Goal: Answer question/provide support: Share knowledge or assist other users

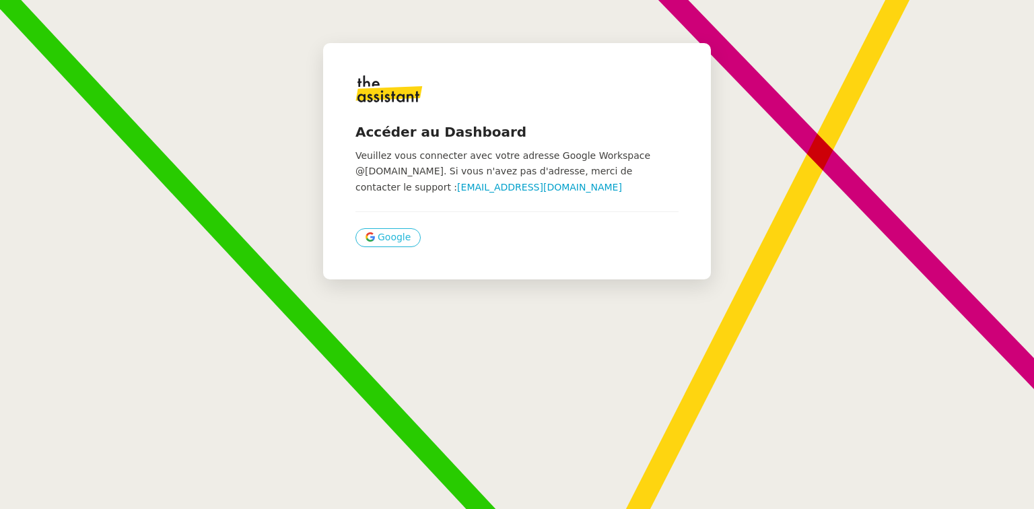
click at [382, 236] on span "Google" at bounding box center [394, 236] width 33 height 15
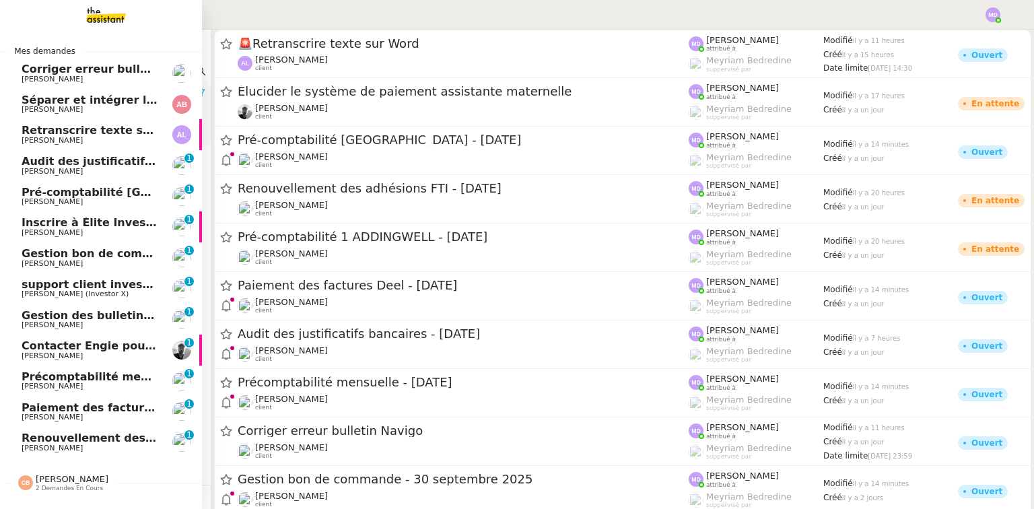
click at [70, 441] on span "Renouvellement des adhésions FTI - 1 septembre 2025" at bounding box center [189, 437] width 334 height 13
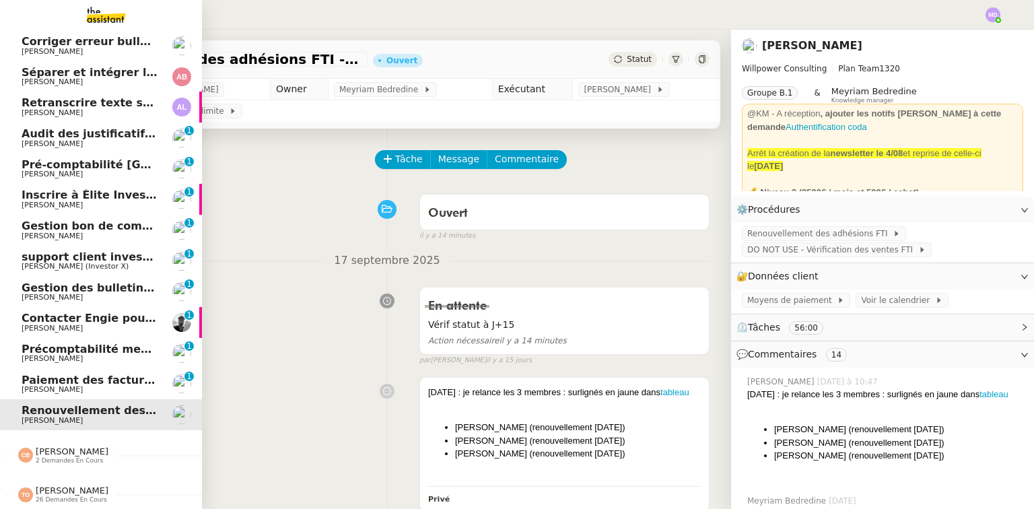
scroll to position [32, 0]
click at [72, 489] on span "Tatyana Orec" at bounding box center [72, 490] width 73 height 10
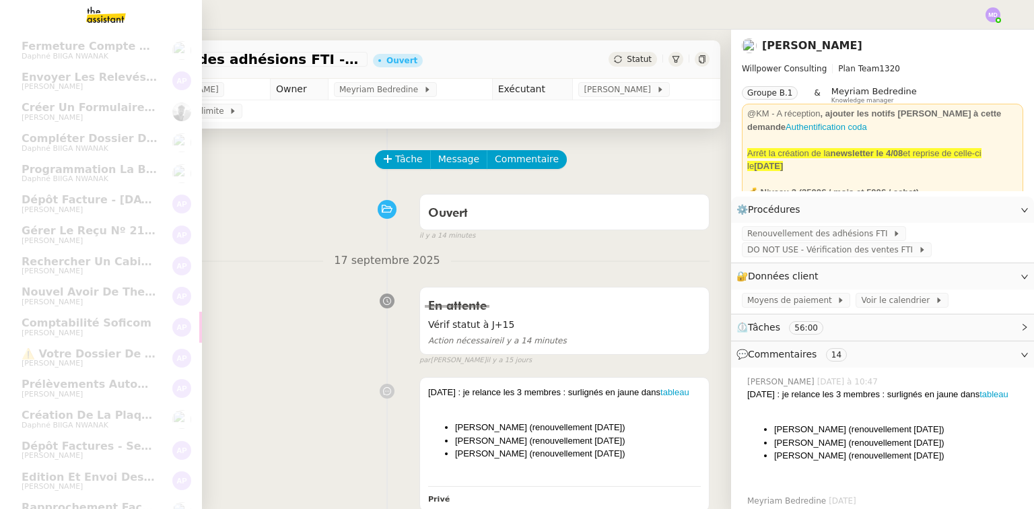
scroll to position [832, 0]
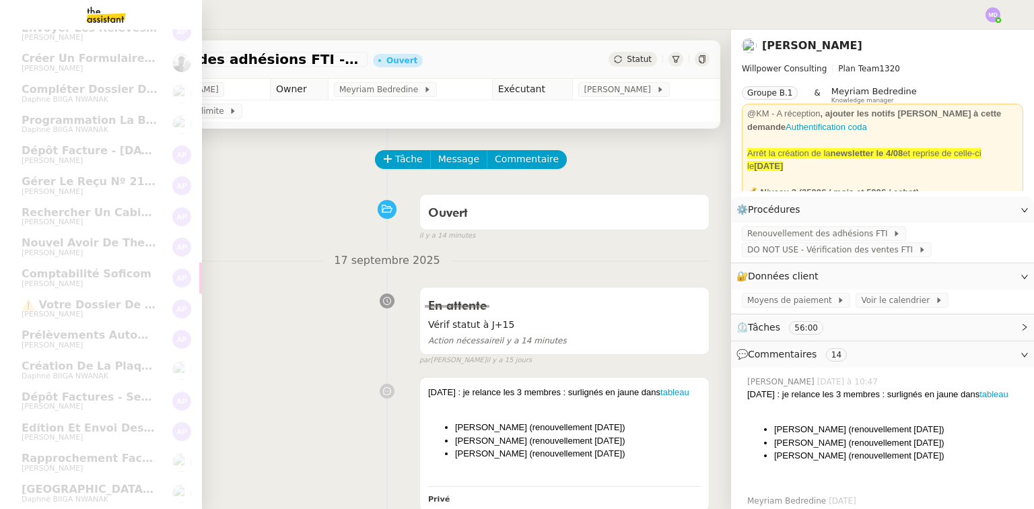
click at [79, 452] on span "Rapprochement factures/paiements clients - 1 octobre 2025" at bounding box center [181, 458] width 318 height 13
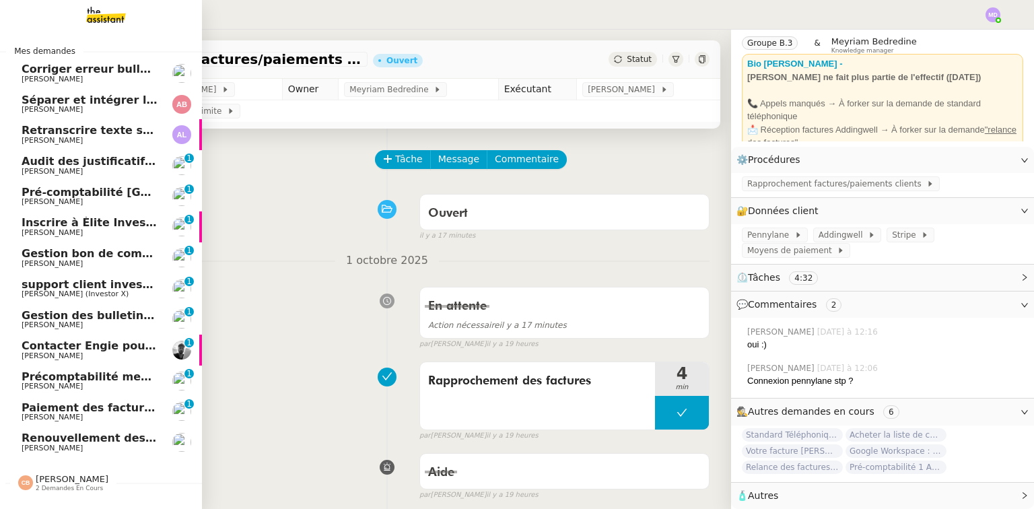
click at [103, 323] on span "Genevieve Landsmann" at bounding box center [90, 325] width 136 height 8
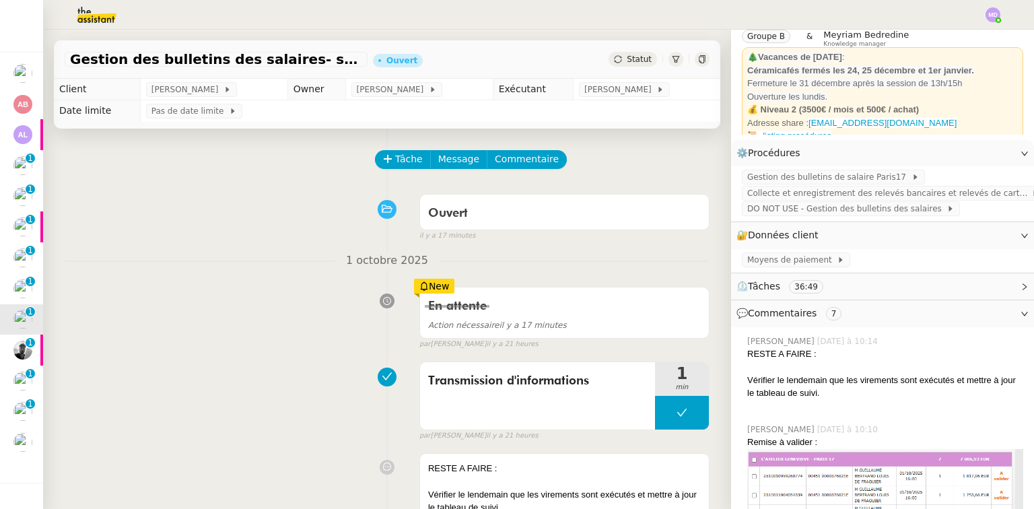
scroll to position [57, 0]
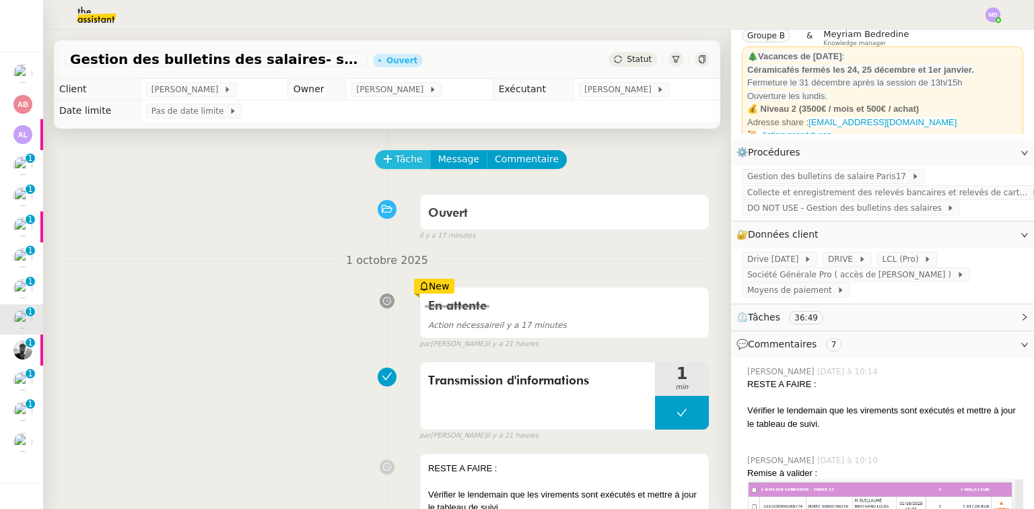
click at [398, 164] on span "Tâche" at bounding box center [409, 158] width 28 height 15
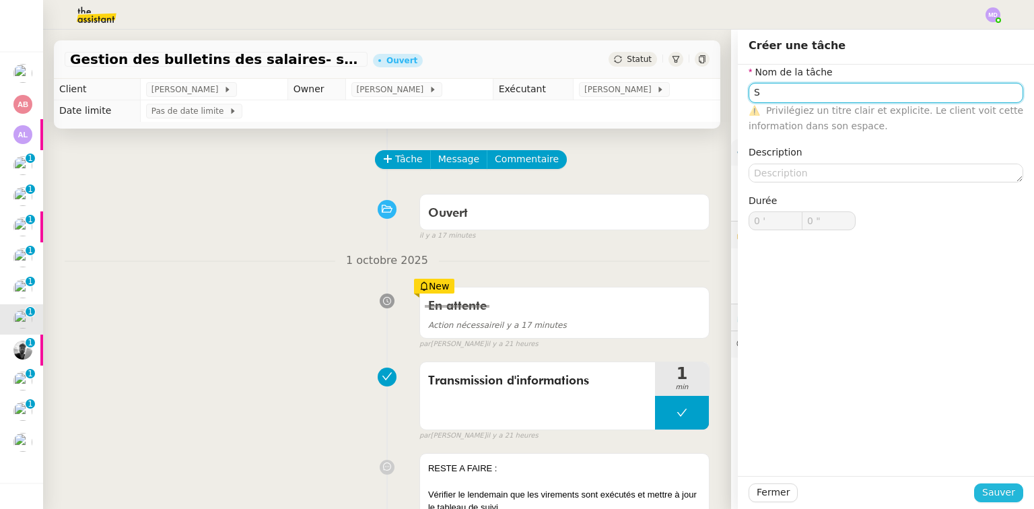
type input "S"
click at [999, 483] on button "Sauver" at bounding box center [998, 492] width 49 height 19
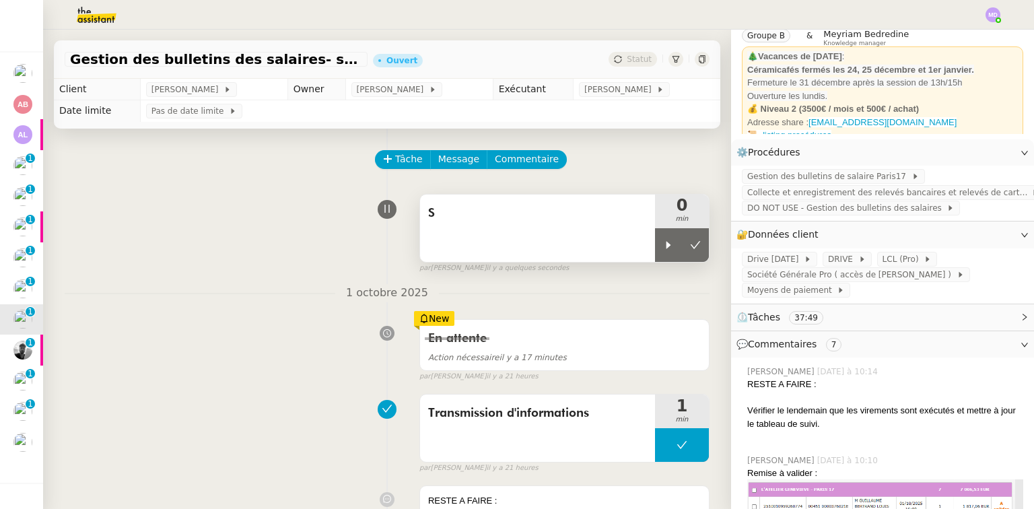
drag, startPoint x: 665, startPoint y: 238, endPoint x: 602, endPoint y: 225, distance: 64.4
click at [664, 238] on div at bounding box center [668, 245] width 27 height 34
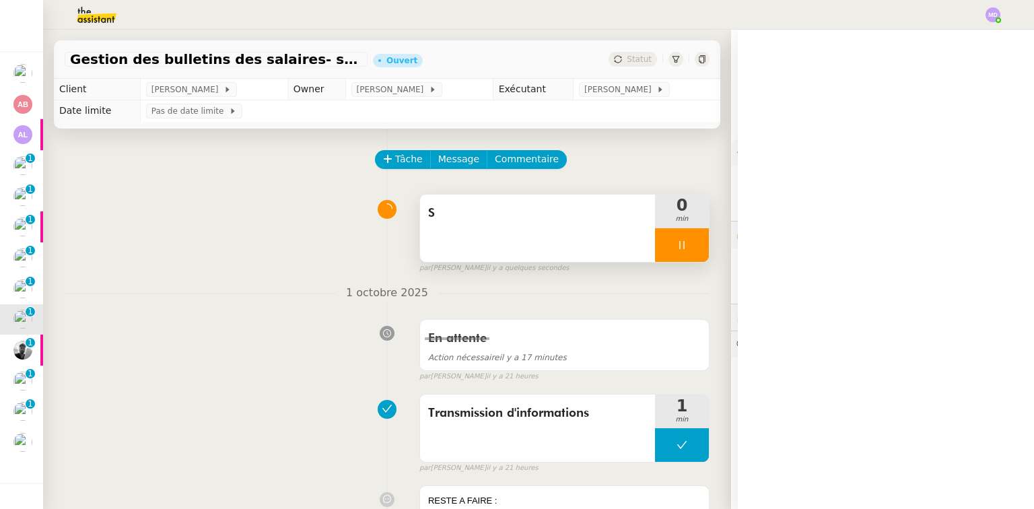
click at [555, 216] on span "S" at bounding box center [537, 213] width 219 height 20
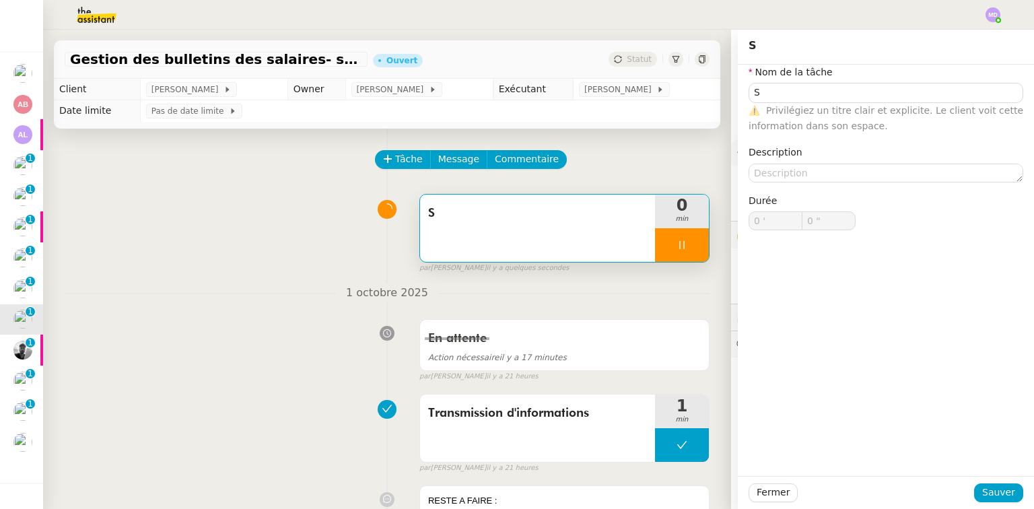
type input "S"
type input "0 '"
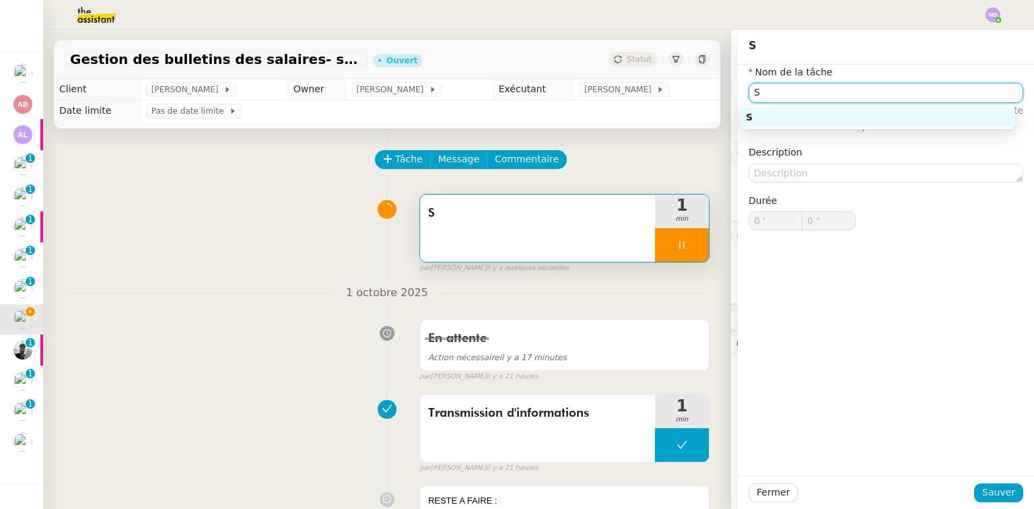
click at [822, 86] on input "S" at bounding box center [885, 93] width 275 height 20
type input "1 ""
type input "Suivi p"
type input "2 ""
type input "Suivi paiemen"
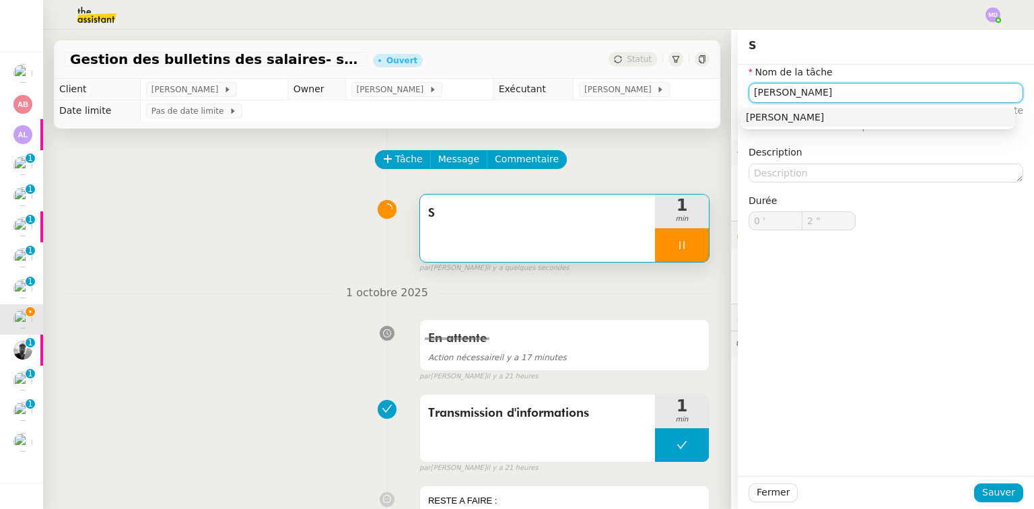
type input "3 ""
type input "Suivi paiement"
type input "6 ""
type input "Suivi paiements"
type input "7 ""
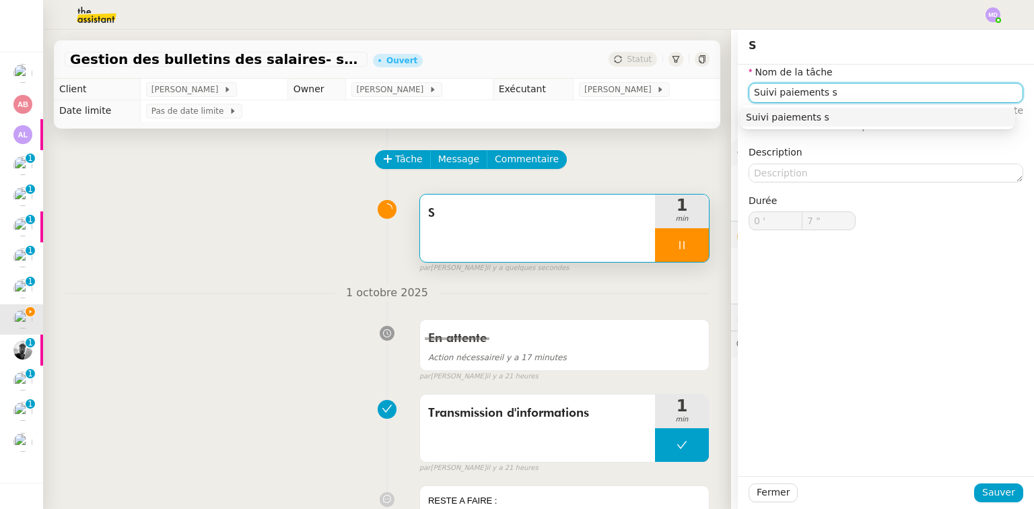
type input "Suivi paiements sa"
type input "8 ""
type input "Suivi paiements salaires"
type input "10 ""
type input "Suivi paiements salaires"
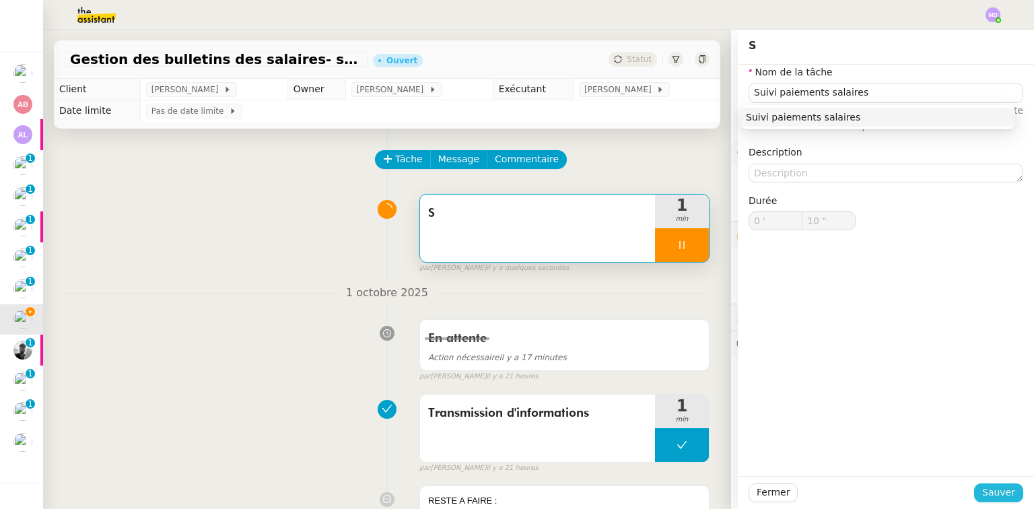
click at [997, 487] on span "Sauver" at bounding box center [998, 492] width 33 height 15
type input "11 ""
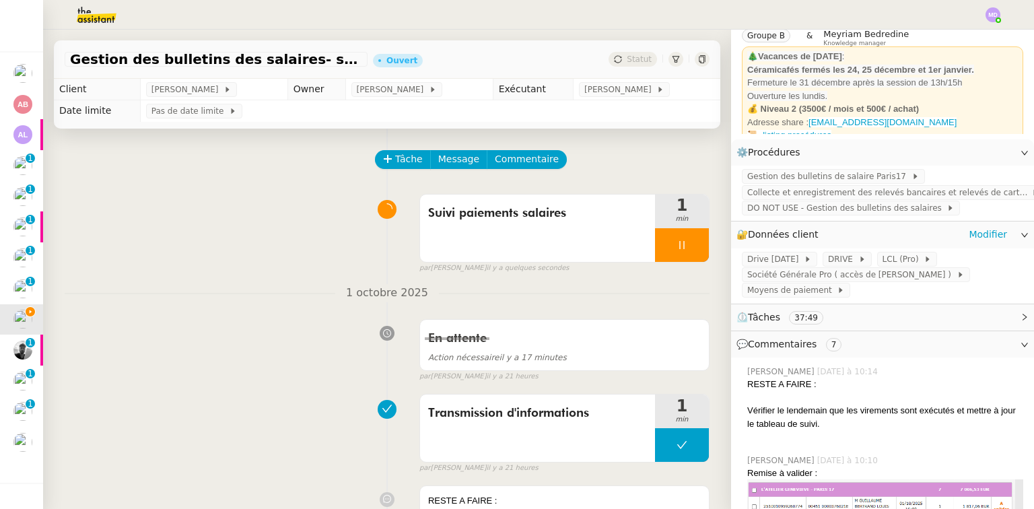
click at [867, 259] on app-ticket-info-button "DRIVE" at bounding box center [849, 258] width 55 height 11
click at [882, 264] on span "LCL (Pro)" at bounding box center [903, 258] width 42 height 13
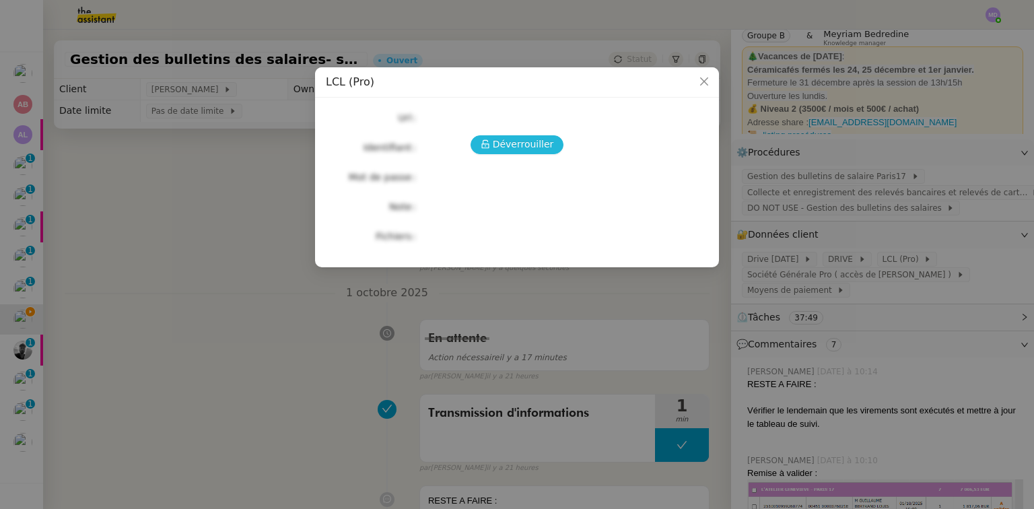
click at [511, 143] on span "Déverrouiller" at bounding box center [523, 144] width 61 height 15
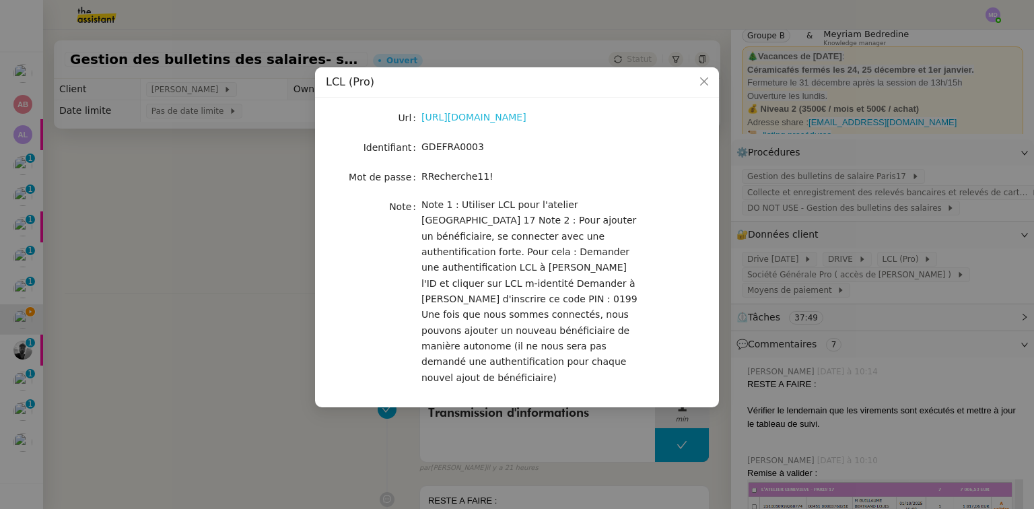
click at [500, 119] on link "https://espacepro.secure.lcl.fr/outil/IQEN/Authentication/" at bounding box center [473, 117] width 105 height 11
drag, startPoint x: 845, startPoint y: 163, endPoint x: 841, endPoint y: 172, distance: 9.6
click at [843, 166] on nz-modal-container "LCL (Pro) Url https://espacepro.secure.lcl.fr/outil/IQEN/Authentication/ Identi…" at bounding box center [517, 254] width 1034 height 509
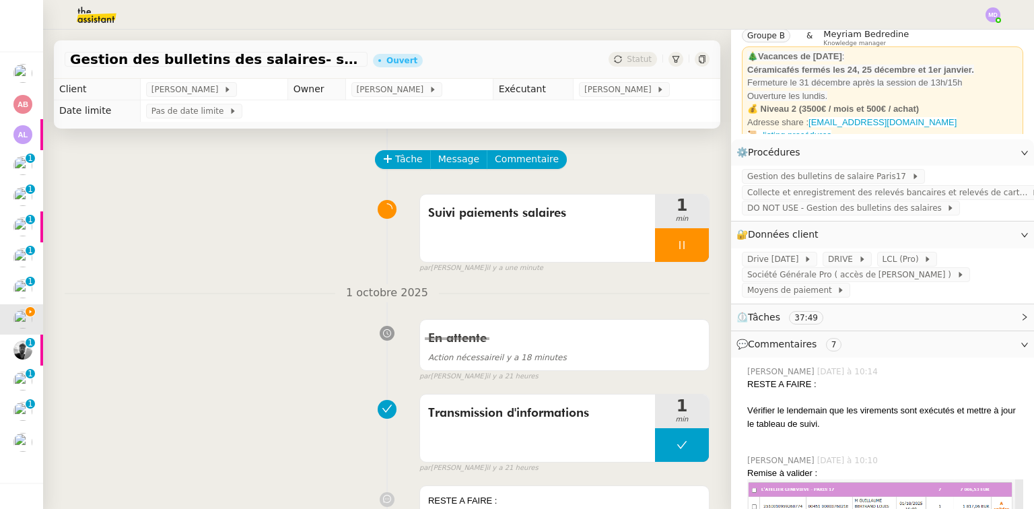
click at [840, 174] on span "Gestion des bulletins de salaire Paris17" at bounding box center [829, 176] width 164 height 13
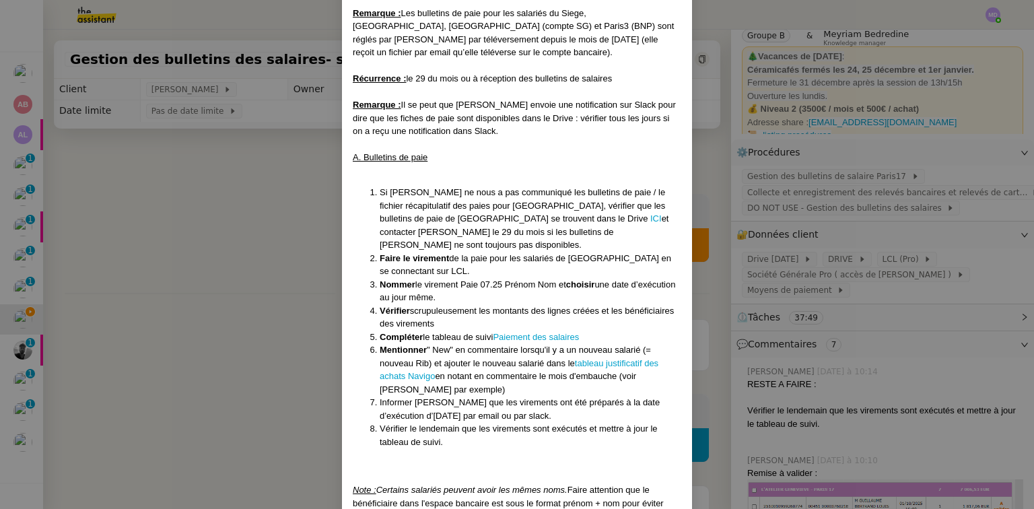
scroll to position [162, 0]
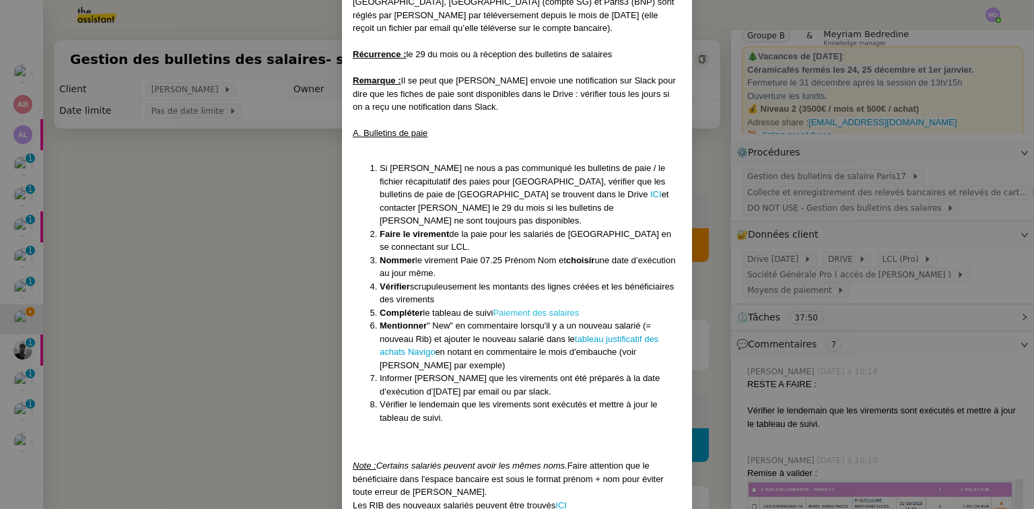
click at [531, 308] on link "Paiement des salaires" at bounding box center [536, 313] width 86 height 10
click at [650, 190] on link "ICI" at bounding box center [655, 194] width 11 height 10
click at [234, 211] on nz-modal-container "Créé le 31/07/2025 Contexte : Geneviève souhaite que nous gérions le paiement d…" at bounding box center [517, 254] width 1034 height 509
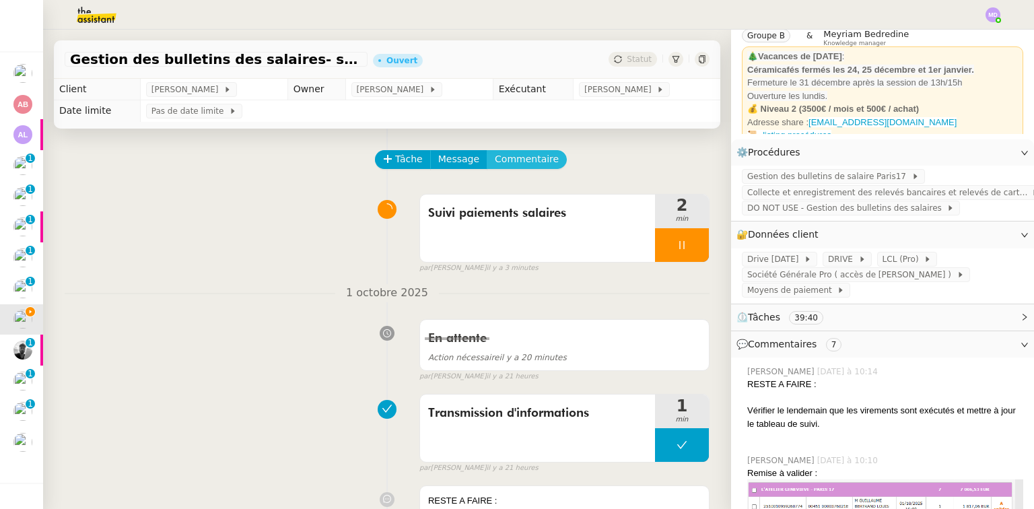
click at [522, 162] on span "Commentaire" at bounding box center [527, 158] width 64 height 15
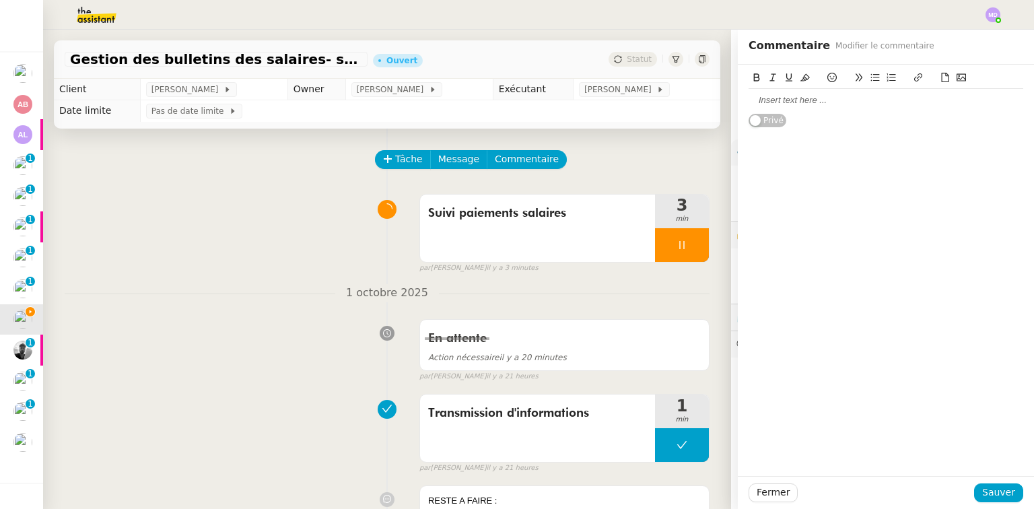
click at [760, 102] on div at bounding box center [885, 100] width 275 height 12
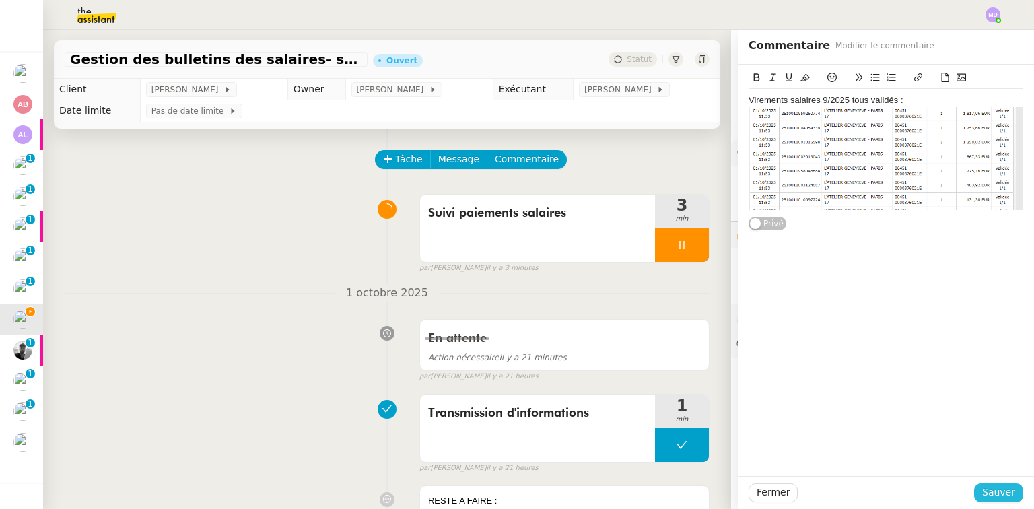
click at [993, 495] on span "Sauver" at bounding box center [998, 492] width 33 height 15
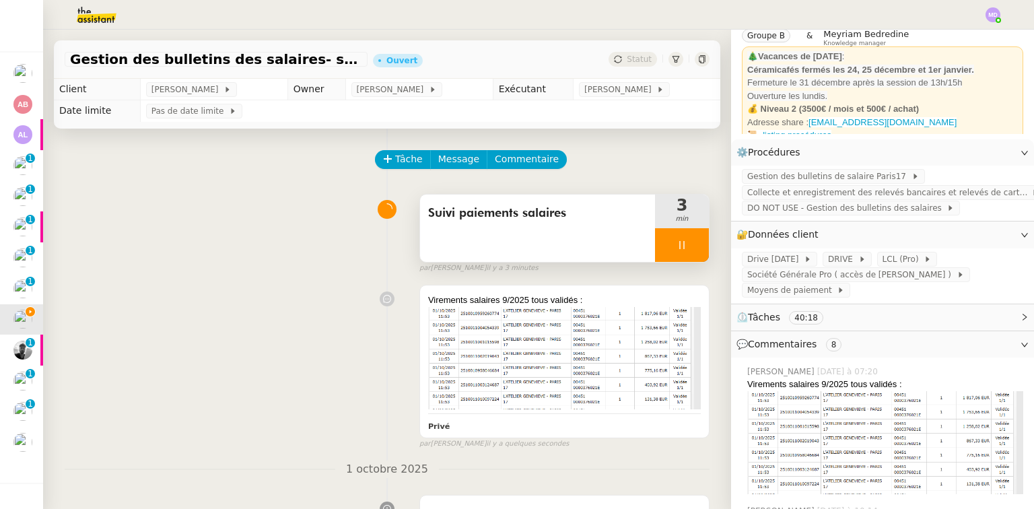
click at [670, 253] on div at bounding box center [682, 245] width 54 height 34
drag, startPoint x: 690, startPoint y: 248, endPoint x: 583, endPoint y: 225, distance: 108.8
click at [672, 242] on div at bounding box center [682, 245] width 54 height 34
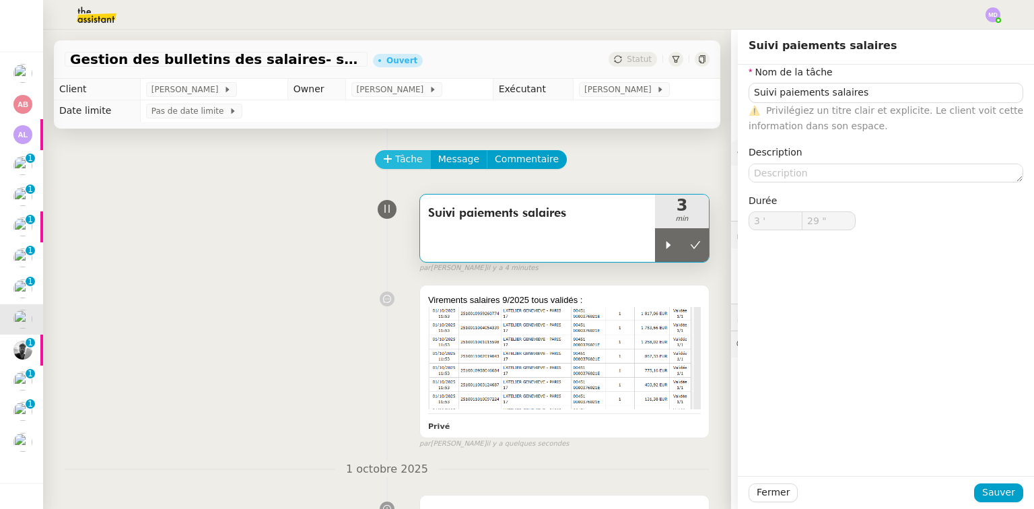
click at [401, 155] on span "Tâche" at bounding box center [409, 158] width 28 height 15
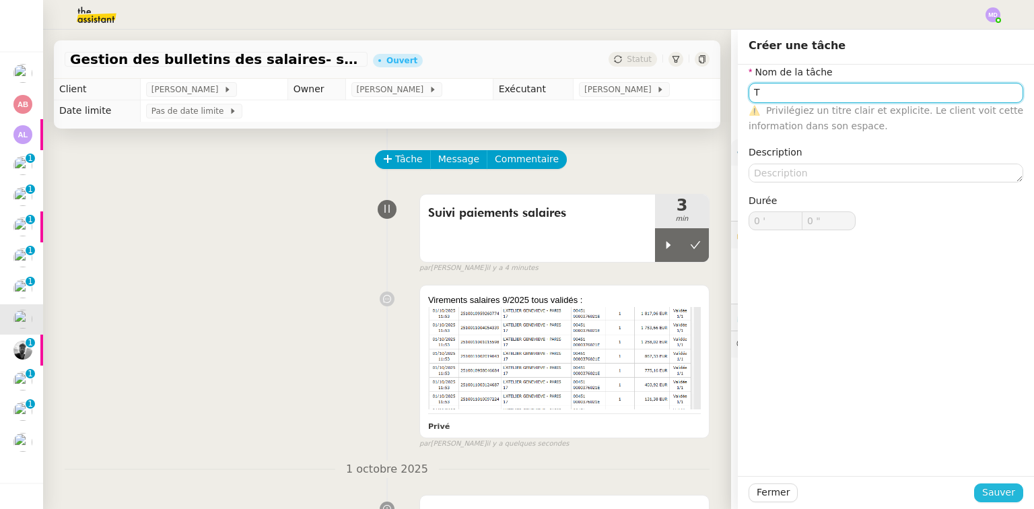
type input "T"
click at [982, 487] on span "Sauver" at bounding box center [998, 492] width 33 height 15
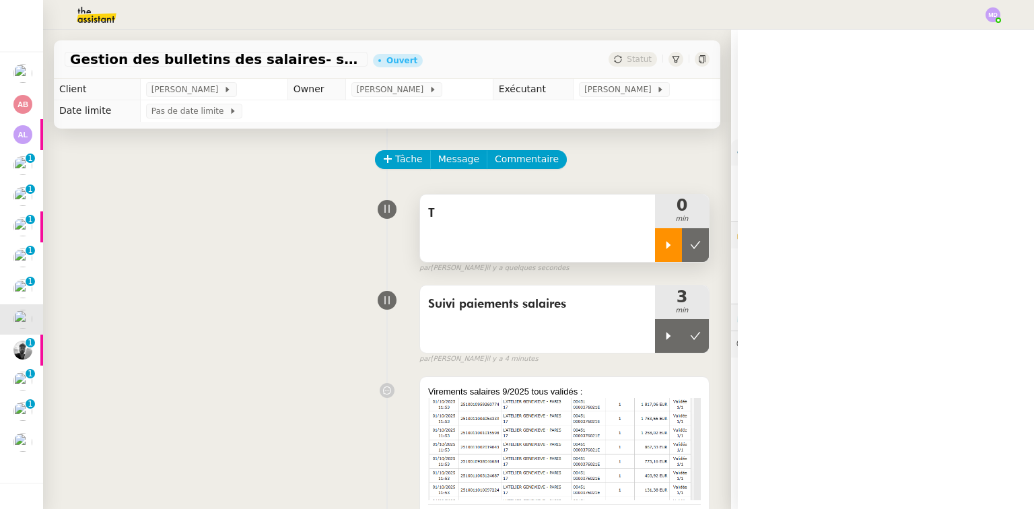
click at [670, 258] on div at bounding box center [668, 245] width 27 height 34
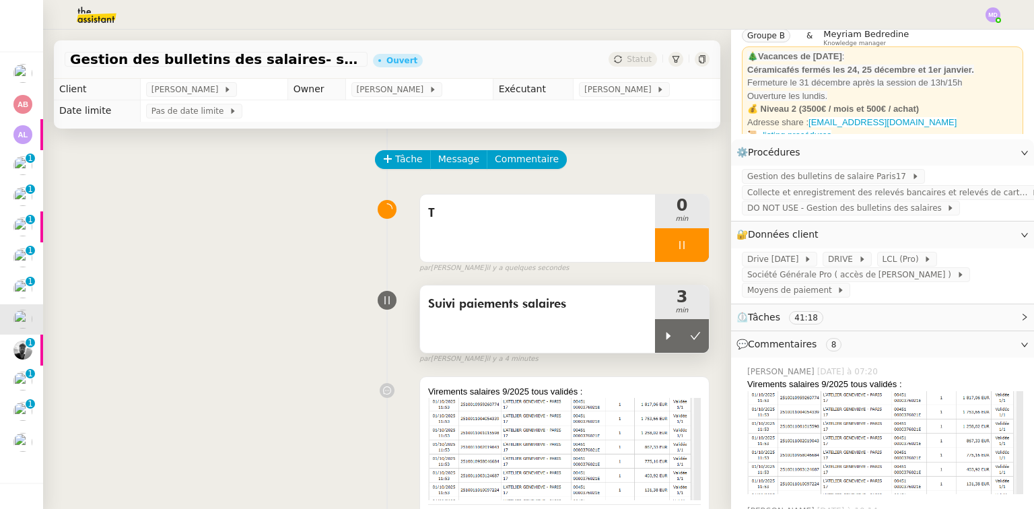
click at [701, 334] on div "Suivi paiements salaires 3 min" at bounding box center [564, 319] width 290 height 69
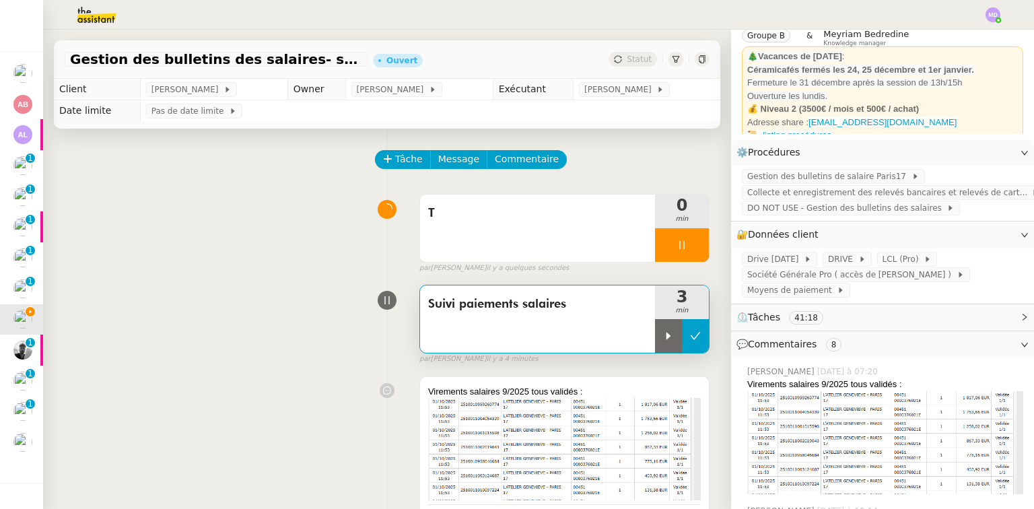
click at [686, 326] on button at bounding box center [695, 336] width 27 height 34
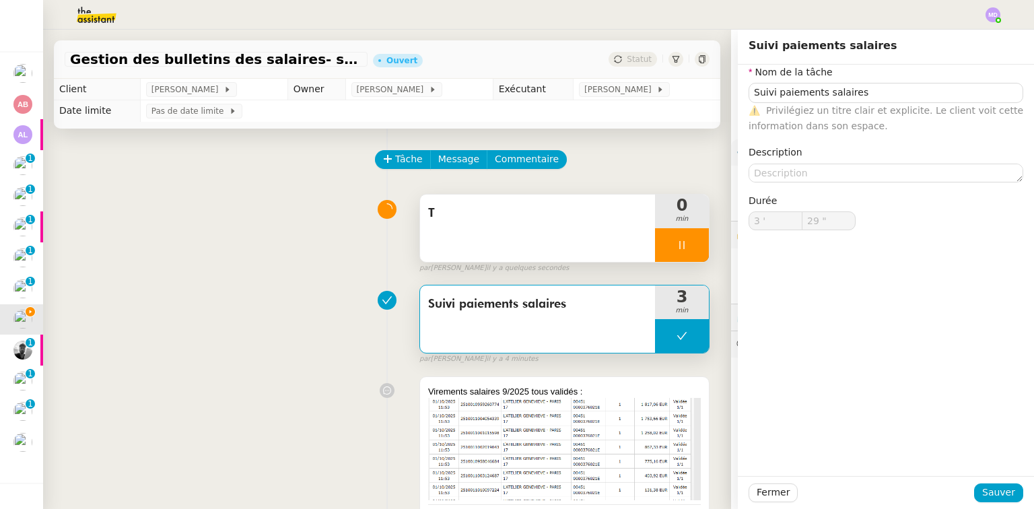
click at [557, 252] on div "T" at bounding box center [537, 227] width 235 height 67
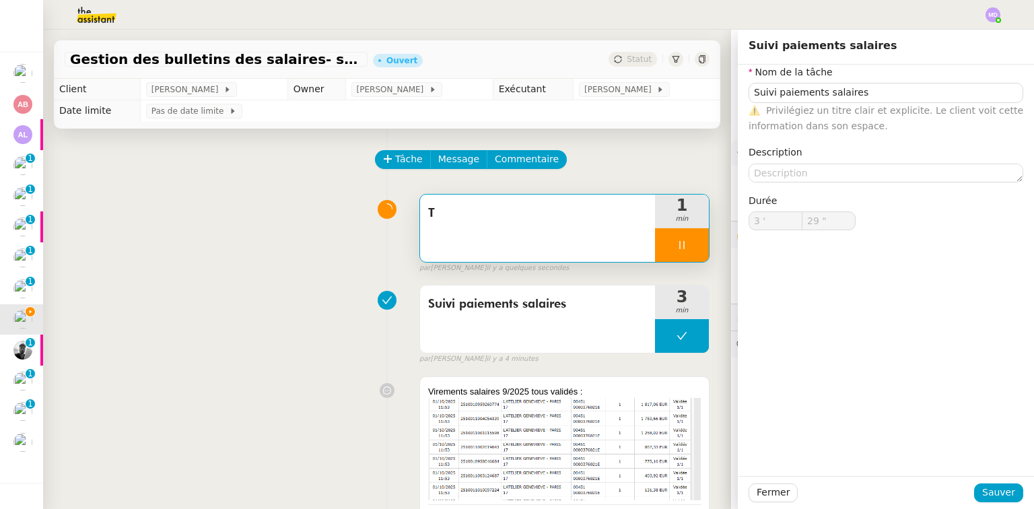
type input "Suivi paiements salaires"
type input "3 '"
type input "29 ""
type input "T"
type input "0 '"
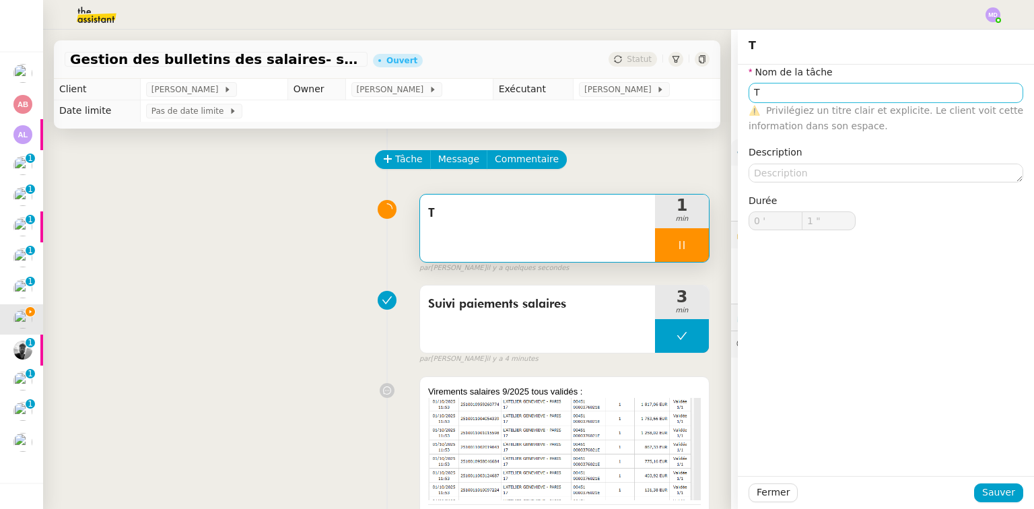
type input "2 ""
click at [767, 86] on input "T" at bounding box center [885, 93] width 275 height 20
type input "Tra"
type input "3 ""
type input "Transmission"
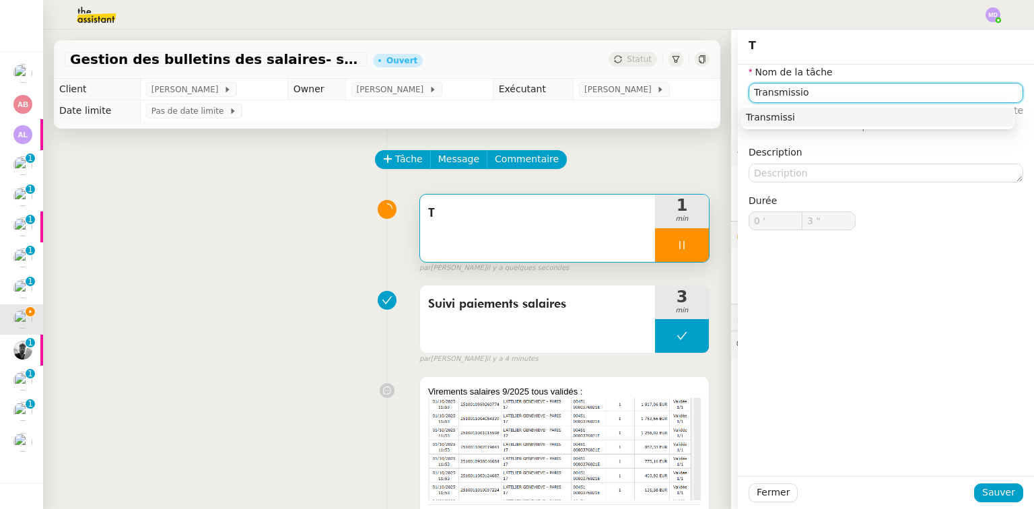
type input "4 ""
type input "Transmission d'nf"
type input "5 ""
type input "Transmission d'infora"
type input "6 ""
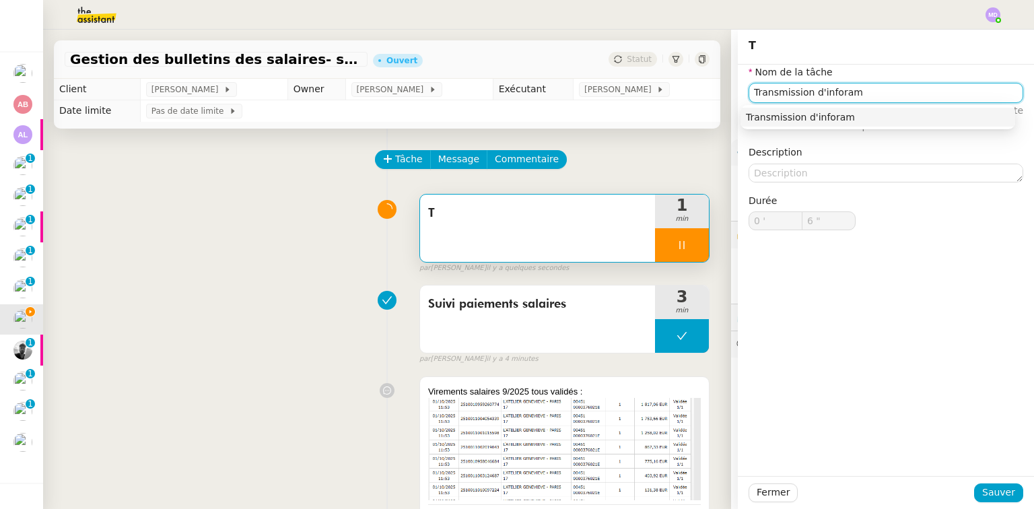
type input "Transmission d'infora"
type input "7 ""
type input "Transmission d'infor"
type input "8 ""
type input "Transmission d'informztion"
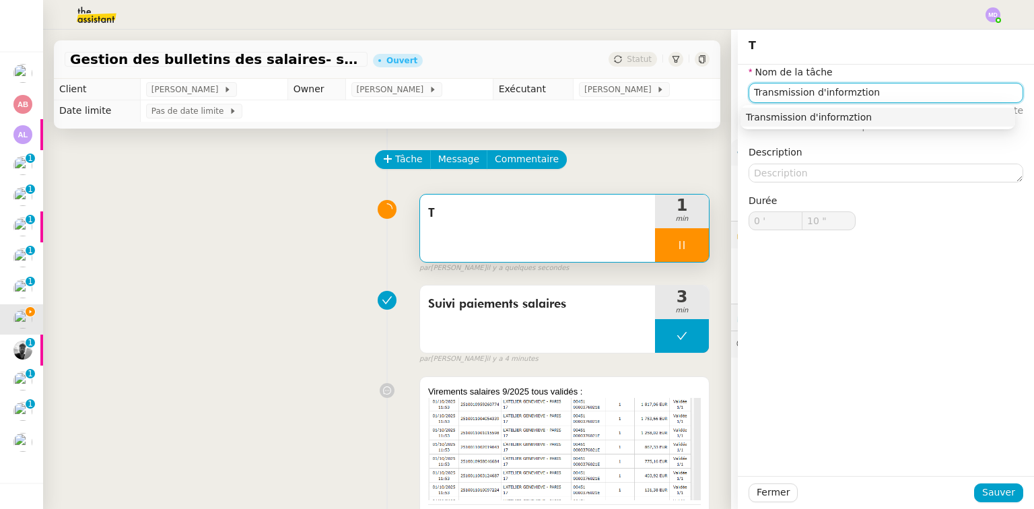
type input "11 ""
drag, startPoint x: 839, startPoint y: 93, endPoint x: 864, endPoint y: 98, distance: 25.5
click at [864, 98] on input "Transmission d'informztion" at bounding box center [885, 93] width 275 height 20
type input "Transmission d'informa"
type input "12 ""
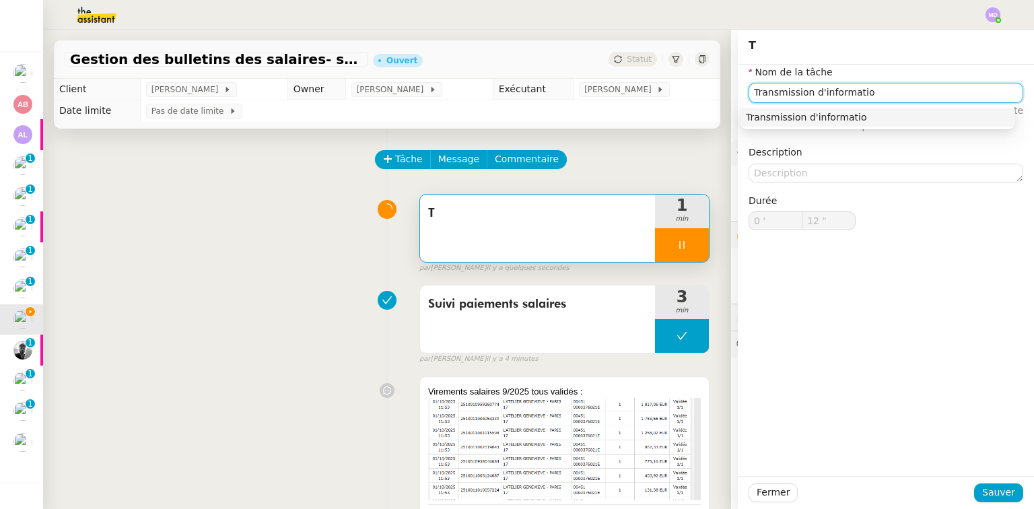
type input "Transmission d'information"
type input "13 ""
type input "Transmission d'informations"
type input "14 ""
type input "Transmission d'informations"
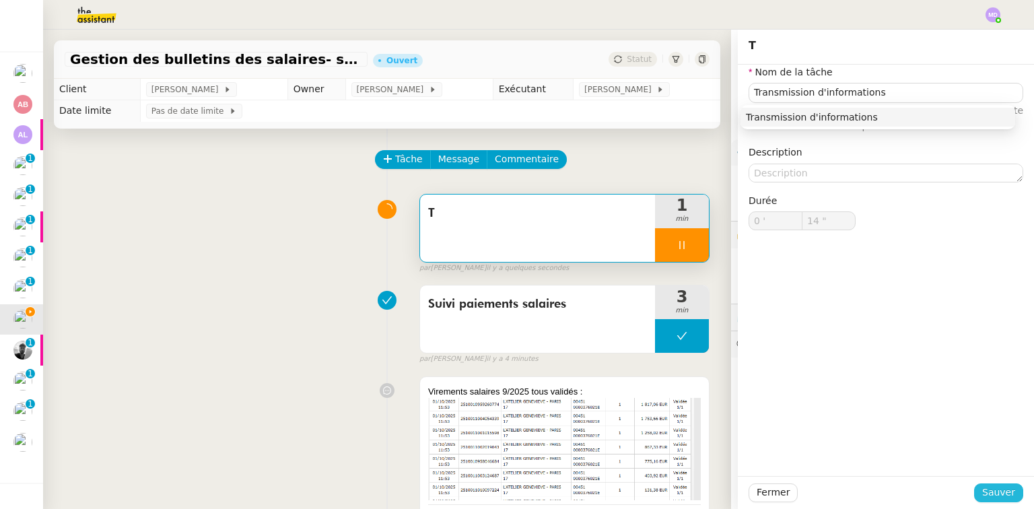
click at [987, 487] on span "Sauver" at bounding box center [998, 492] width 33 height 15
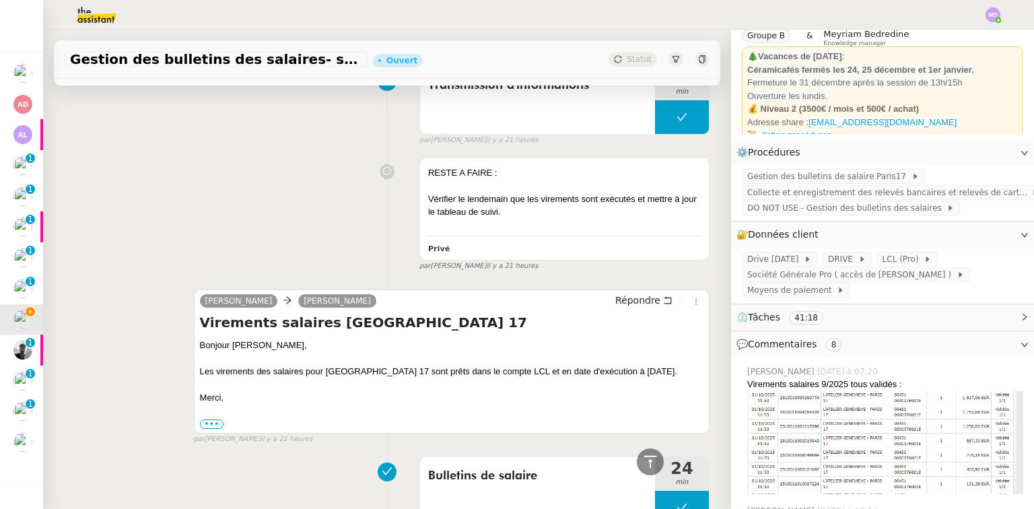
scroll to position [754, 0]
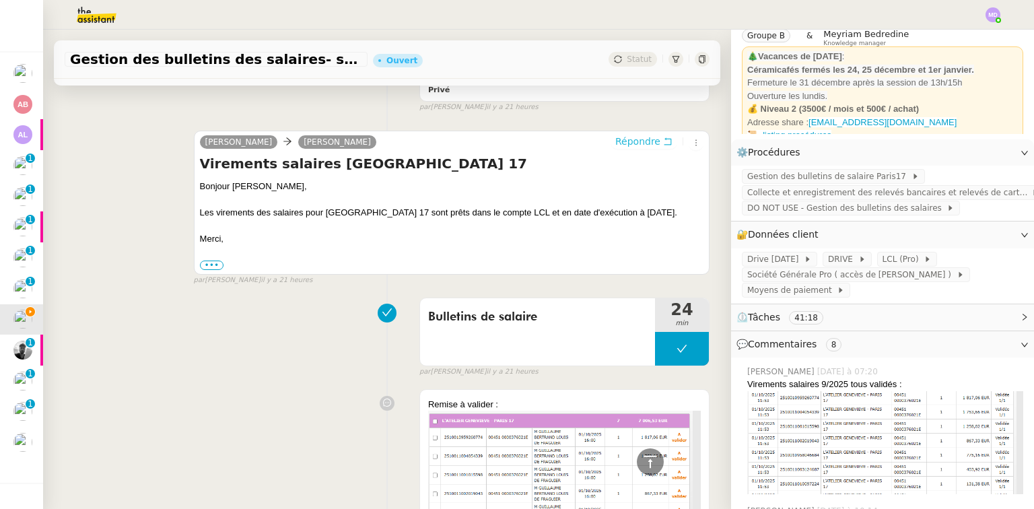
click at [631, 136] on span "Répondre" at bounding box center [637, 141] width 45 height 13
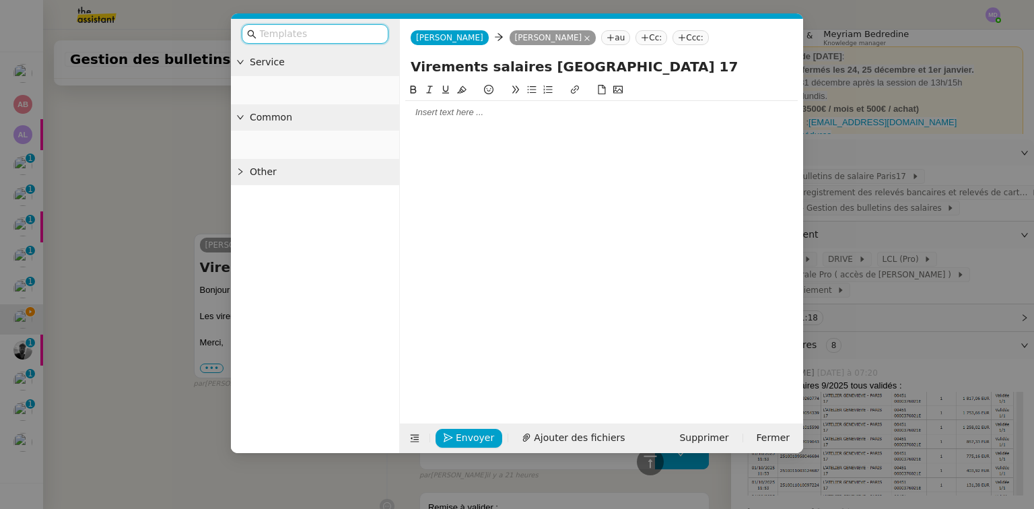
scroll to position [857, 0]
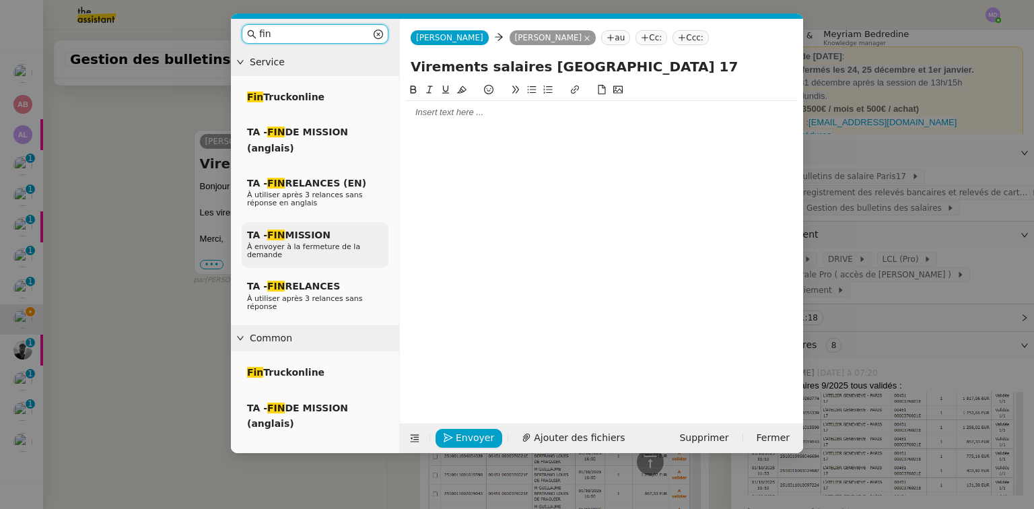
type input "fin"
click at [313, 238] on span "TA - FIN MISSION" at bounding box center [288, 234] width 83 height 11
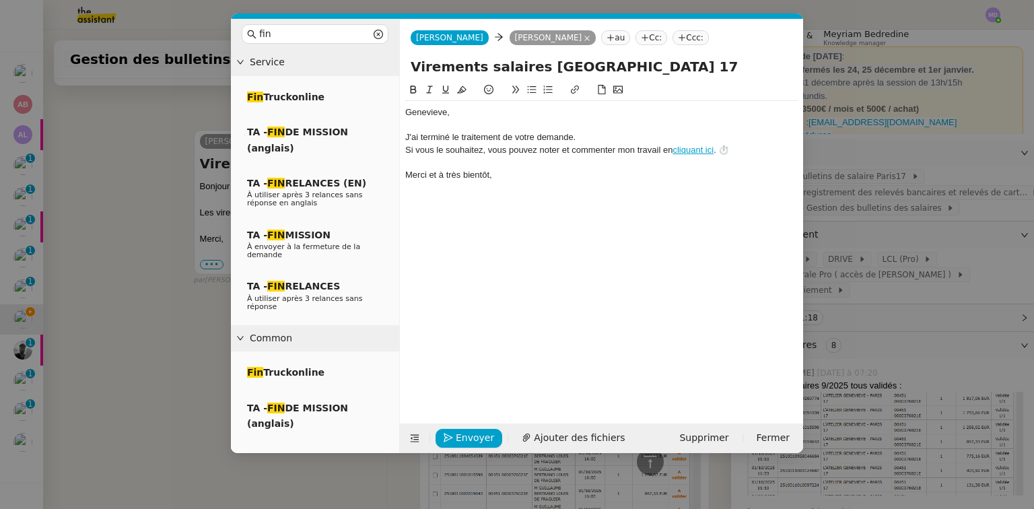
click at [408, 115] on div "﻿Genevieve﻿," at bounding box center [601, 112] width 392 height 12
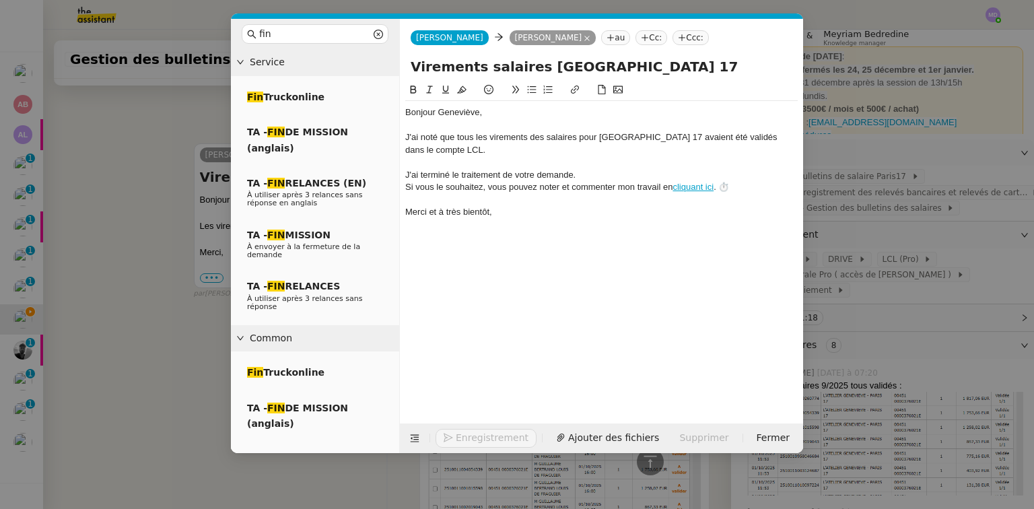
scroll to position [962, 0]
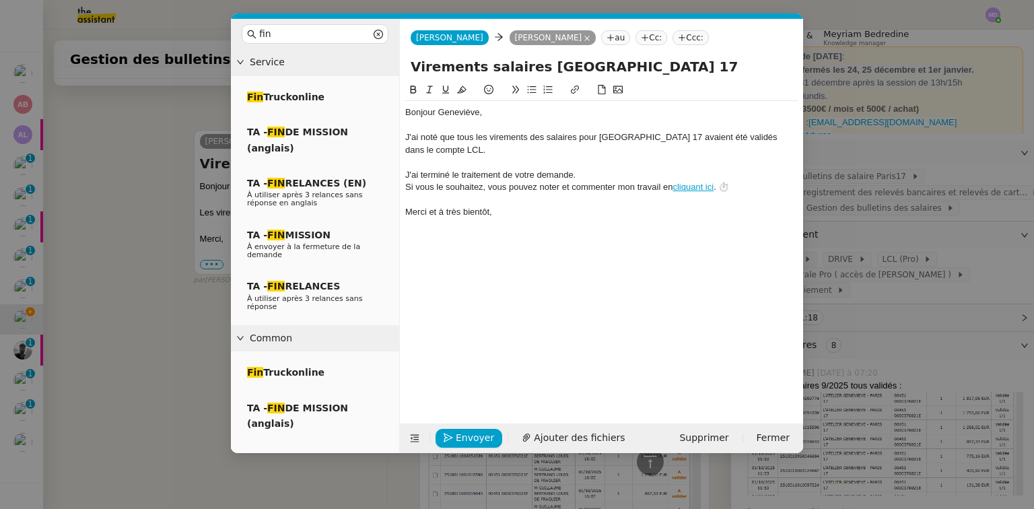
click at [84, 114] on nz-modal-container "fin Service Fin Truckonline TA - FIN DE MISSION (anglais) TA - FIN RELANCES (EN…" at bounding box center [517, 254] width 1034 height 509
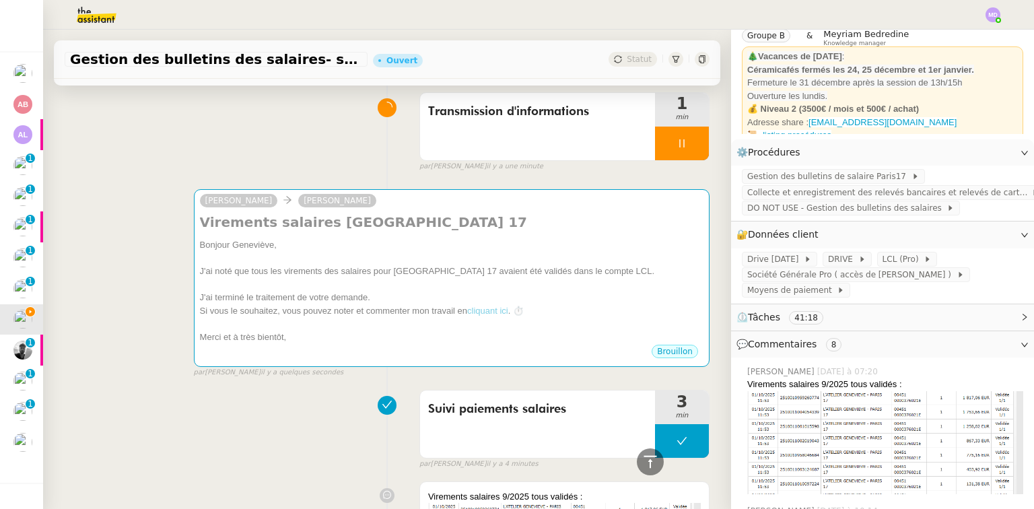
scroll to position [0, 0]
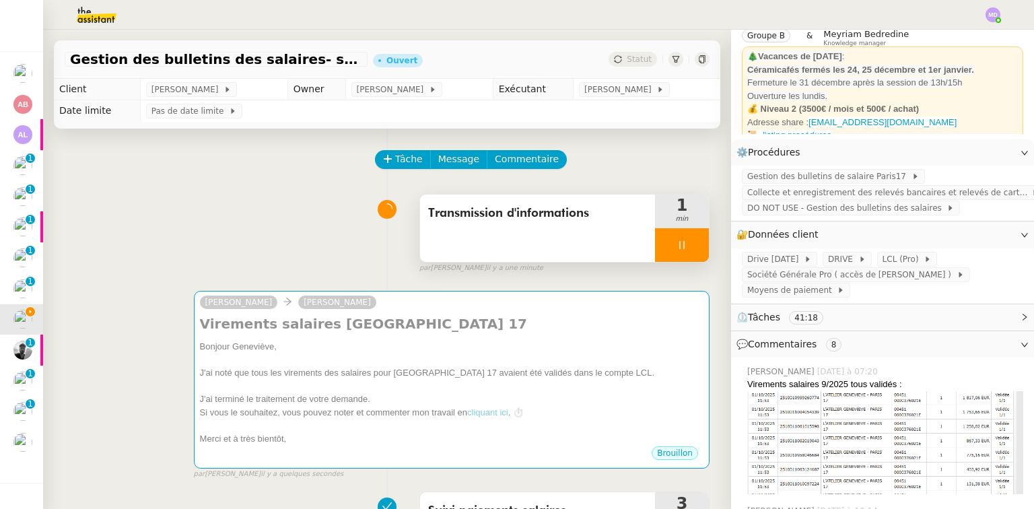
click at [692, 256] on div at bounding box center [682, 245] width 54 height 34
click at [692, 256] on button at bounding box center [695, 245] width 27 height 34
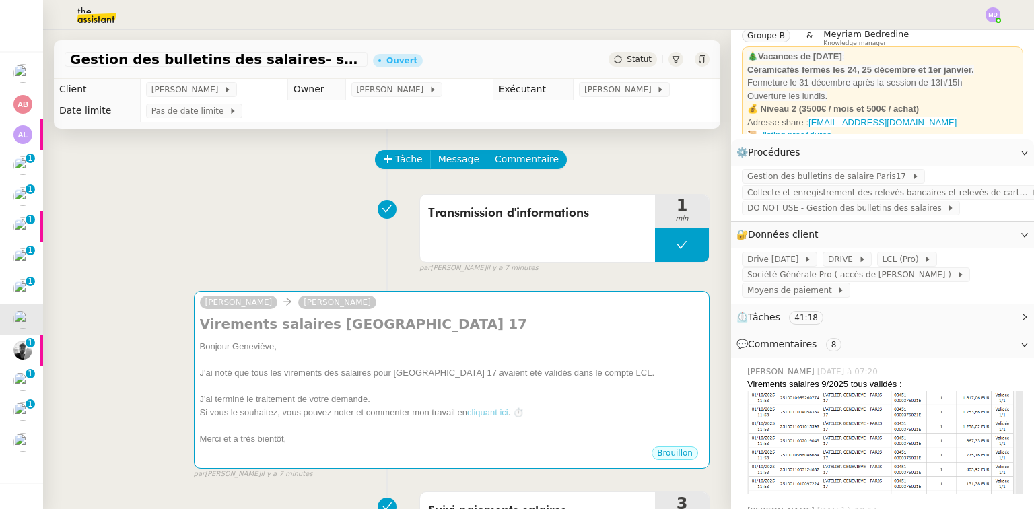
click at [996, 17] on div at bounding box center [992, 14] width 15 height 15
click at [973, 35] on li "Suivi" at bounding box center [956, 38] width 87 height 19
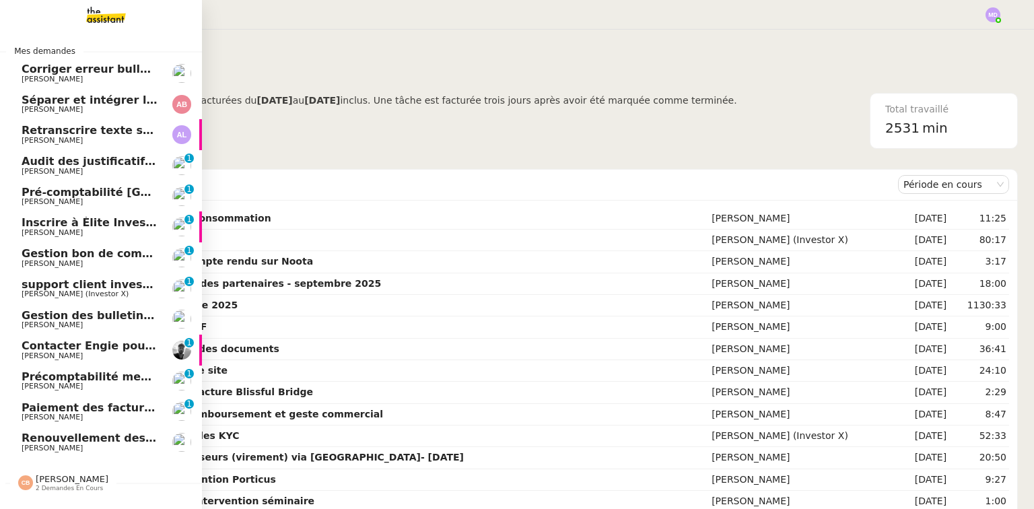
click at [108, 28] on img at bounding box center [95, 15] width 104 height 30
